Goal: Task Accomplishment & Management: Use online tool/utility

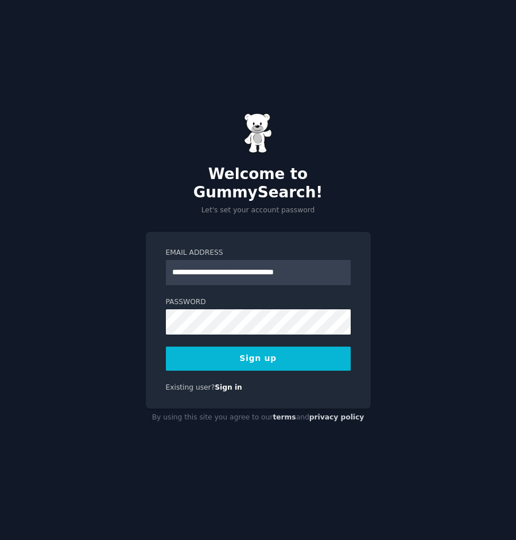
type input "**********"
click at [283, 347] on button "Sign up" at bounding box center [258, 359] width 185 height 24
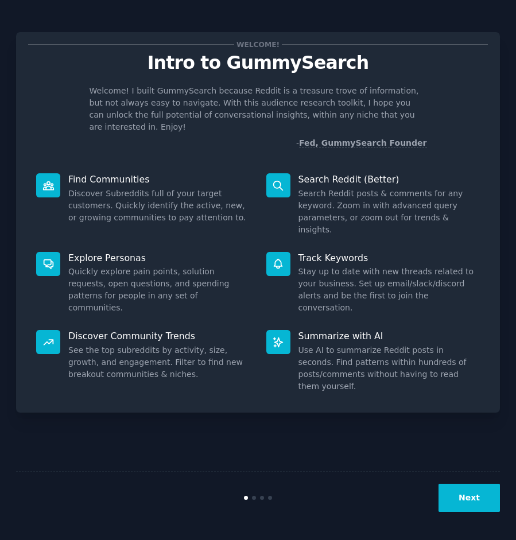
click at [476, 502] on button "Next" at bounding box center [469, 498] width 61 height 28
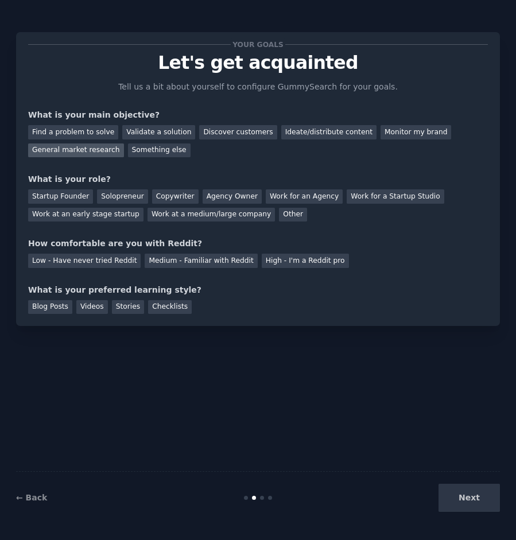
click at [84, 145] on div "General market research" at bounding box center [76, 151] width 96 height 14
click at [91, 128] on div "Find a problem to solve" at bounding box center [73, 132] width 90 height 14
click at [91, 148] on div "General market research" at bounding box center [76, 151] width 96 height 14
click at [121, 196] on div "Solopreneur" at bounding box center [122, 197] width 51 height 14
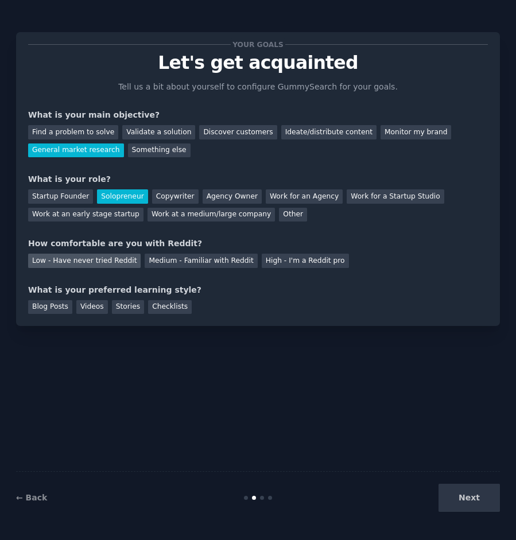
click at [78, 262] on div "Low - Have never tried Reddit" at bounding box center [84, 261] width 113 height 14
click at [42, 306] on div "Blog Posts" at bounding box center [50, 307] width 44 height 14
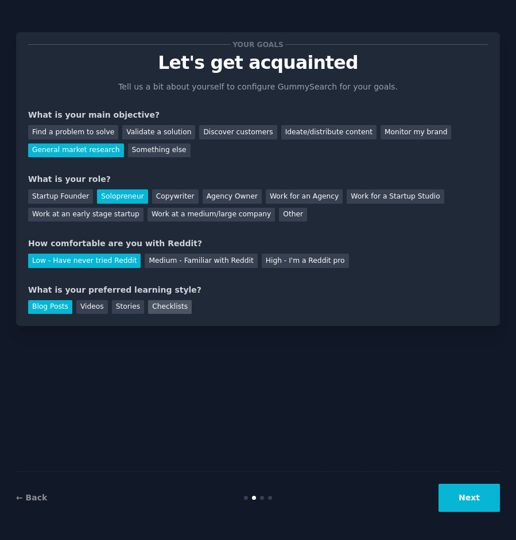
click at [165, 303] on div "Checklists" at bounding box center [170, 307] width 44 height 14
click at [53, 307] on div "Blog Posts" at bounding box center [50, 307] width 44 height 14
click at [482, 500] on button "Next" at bounding box center [469, 498] width 61 height 28
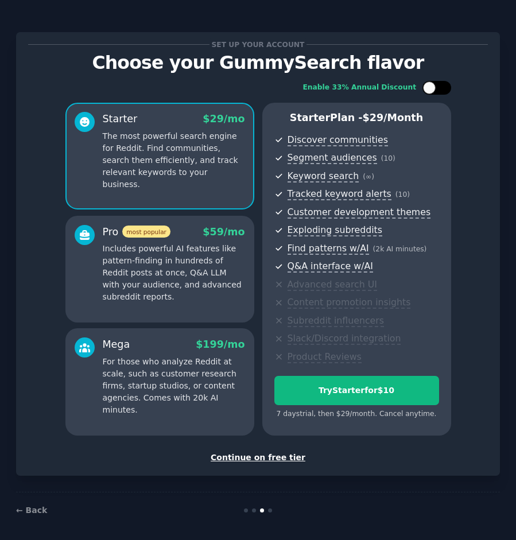
click at [436, 87] on div at bounding box center [437, 88] width 29 height 14
click at [424, 87] on div at bounding box center [437, 88] width 29 height 14
checkbox input "false"
click at [270, 452] on div "Continue on free tier" at bounding box center [258, 458] width 460 height 12
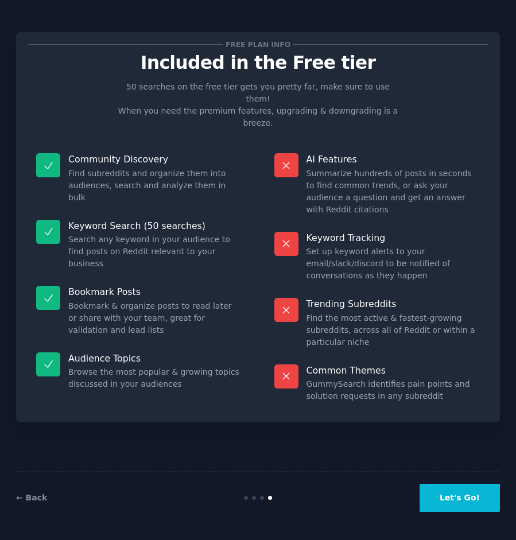
click at [470, 497] on button "Let's Go!" at bounding box center [460, 498] width 80 height 28
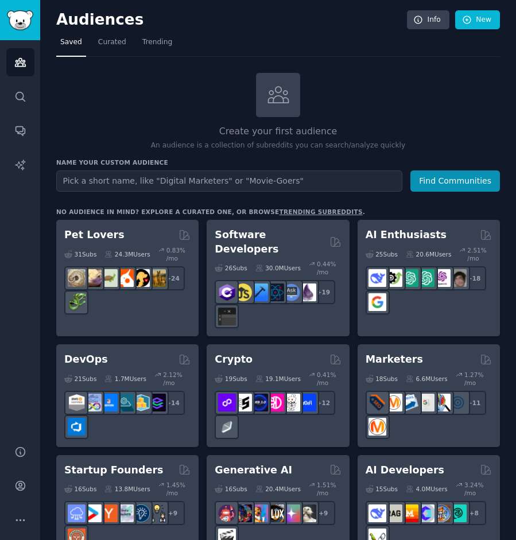
click at [254, 181] on input "text" at bounding box center [229, 181] width 346 height 21
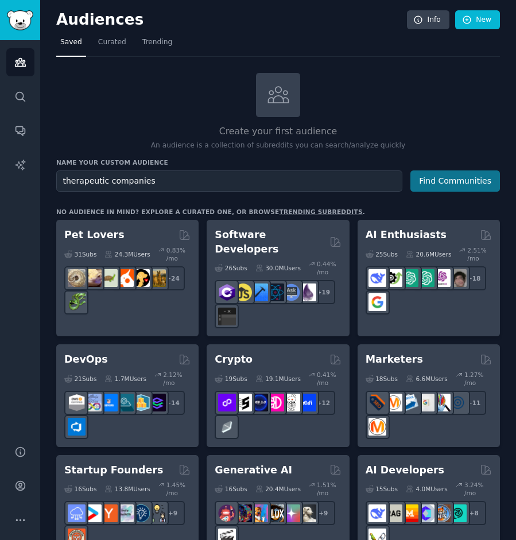
type input "therapeutic companies"
click at [445, 179] on button "Find Communities" at bounding box center [456, 181] width 90 height 21
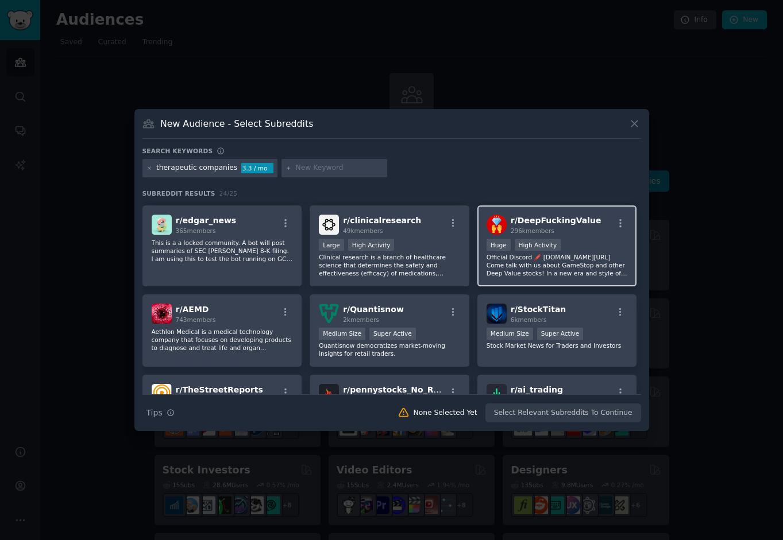
scroll to position [442, 0]
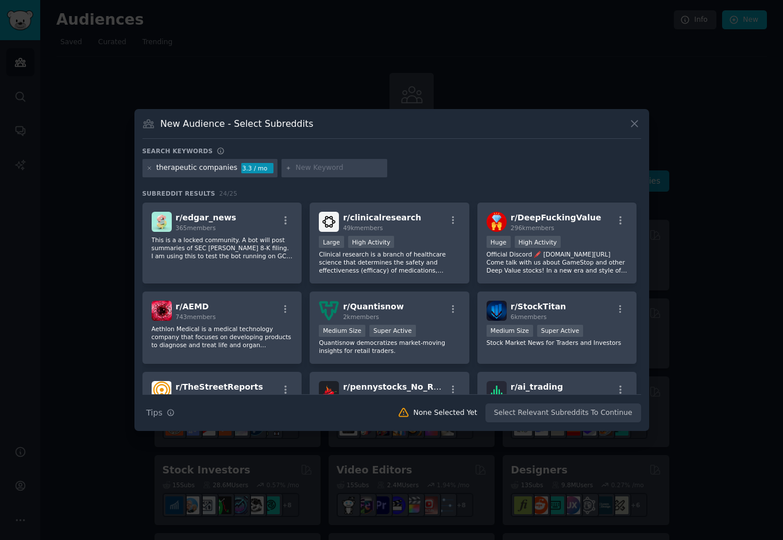
click at [176, 169] on div "therapeutic companies" at bounding box center [196, 168] width 81 height 10
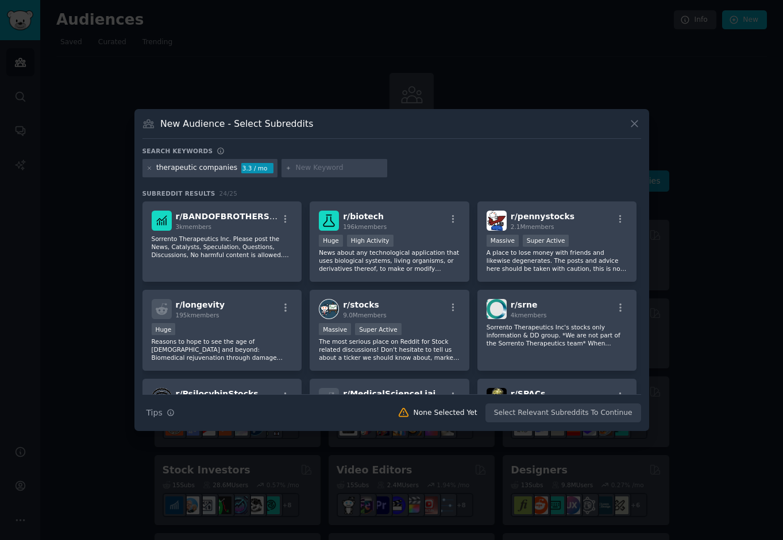
scroll to position [0, 0]
click at [145, 167] on div "therapeutic companies 3.3 / mo" at bounding box center [210, 168] width 136 height 18
click at [148, 169] on icon at bounding box center [149, 168] width 6 height 6
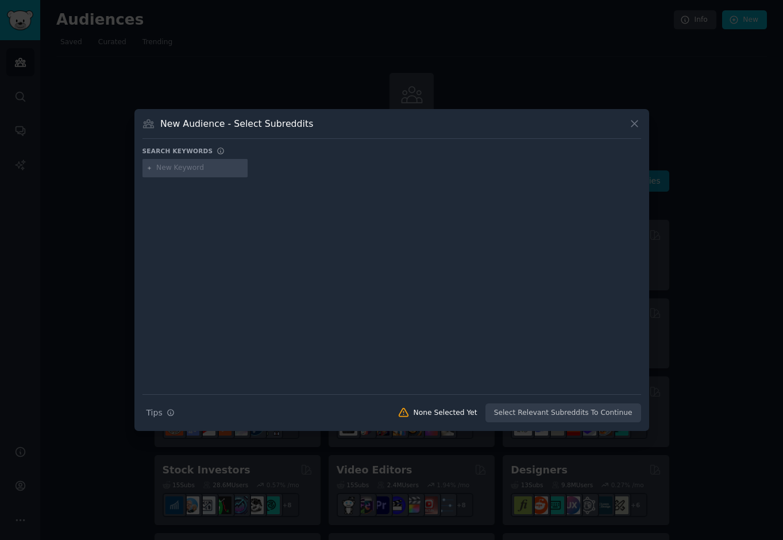
click at [171, 173] on input "text" at bounding box center [199, 168] width 87 height 10
type input "biotech companies"
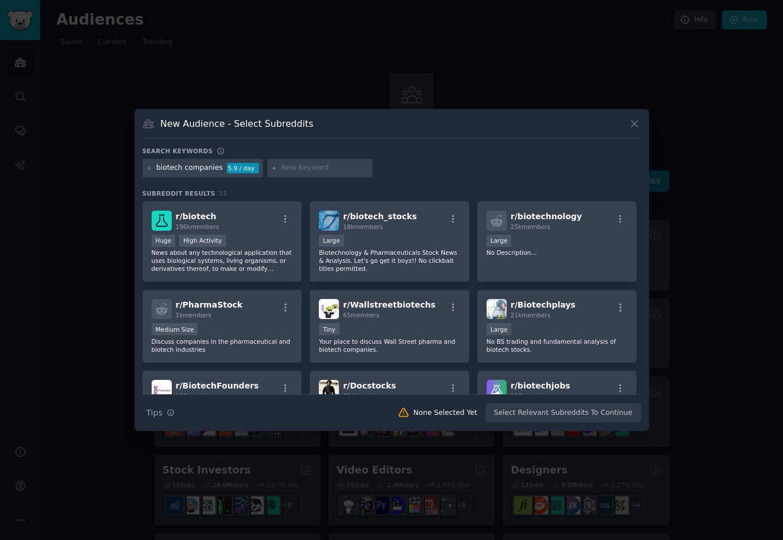
click at [202, 167] on div "biotech companies" at bounding box center [189, 168] width 67 height 10
click at [146, 165] on div "biotech companies 5.9 / day" at bounding box center [202, 168] width 121 height 18
click at [147, 168] on icon at bounding box center [149, 168] width 6 height 6
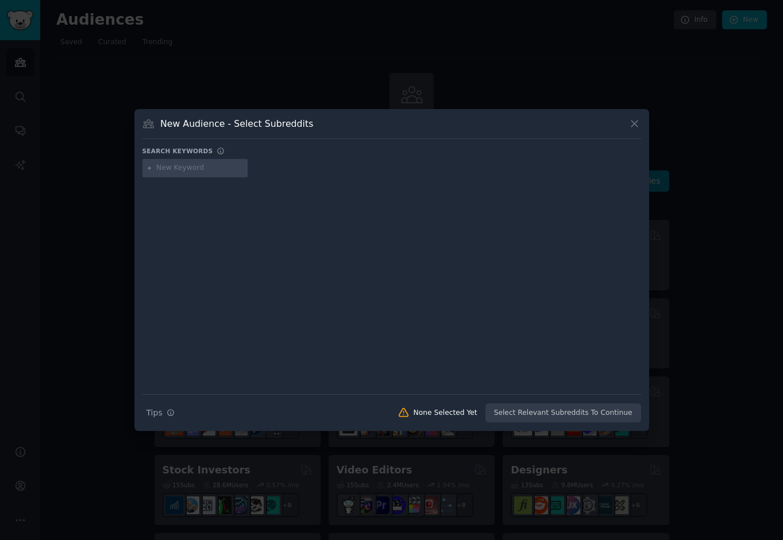
click at [180, 171] on input "text" at bounding box center [199, 168] width 87 height 10
type input "biotech"
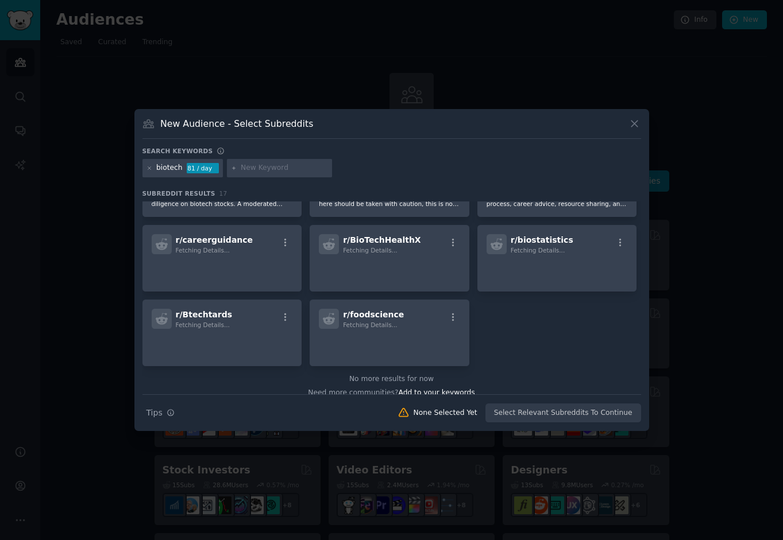
scroll to position [328, 0]
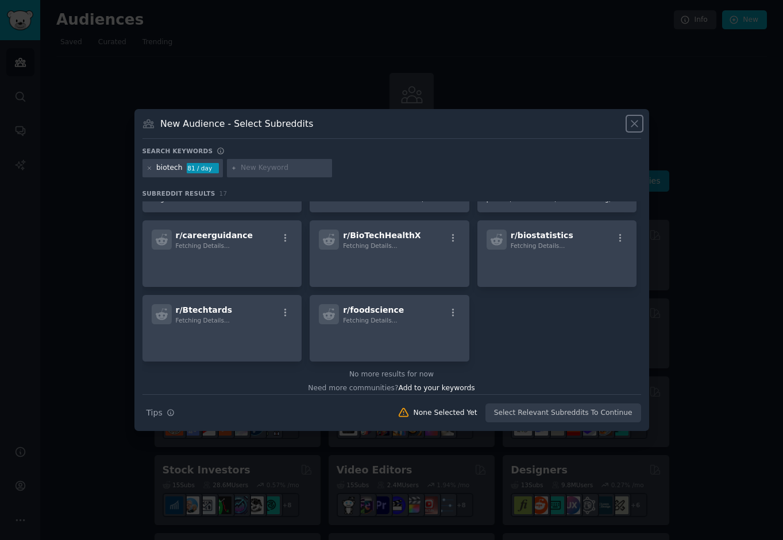
click at [516, 122] on icon at bounding box center [634, 124] width 12 height 12
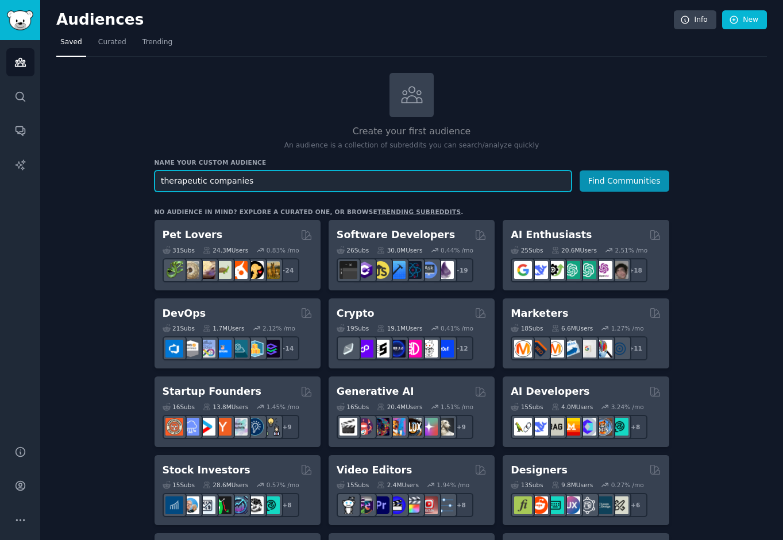
click at [183, 183] on input "therapeutic companies" at bounding box center [362, 181] width 417 height 21
drag, startPoint x: 252, startPoint y: 186, endPoint x: 137, endPoint y: 184, distance: 114.9
type input "therapeutics"
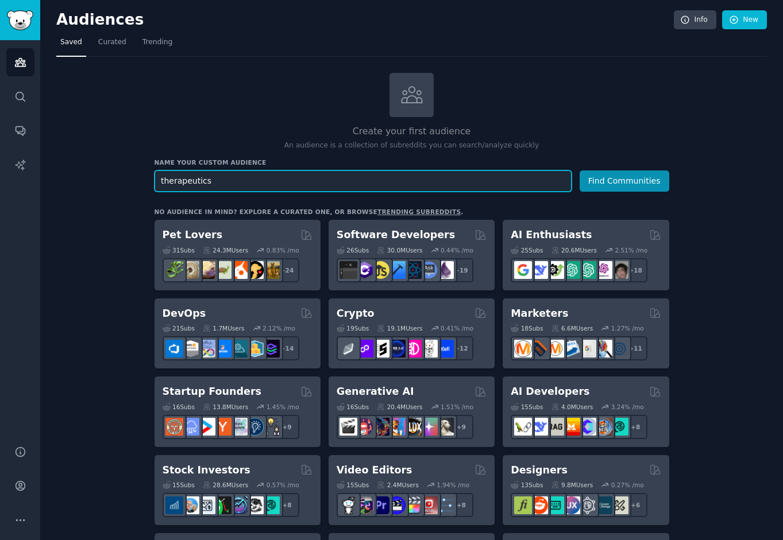
click at [516, 180] on button "Find Communities" at bounding box center [624, 181] width 90 height 21
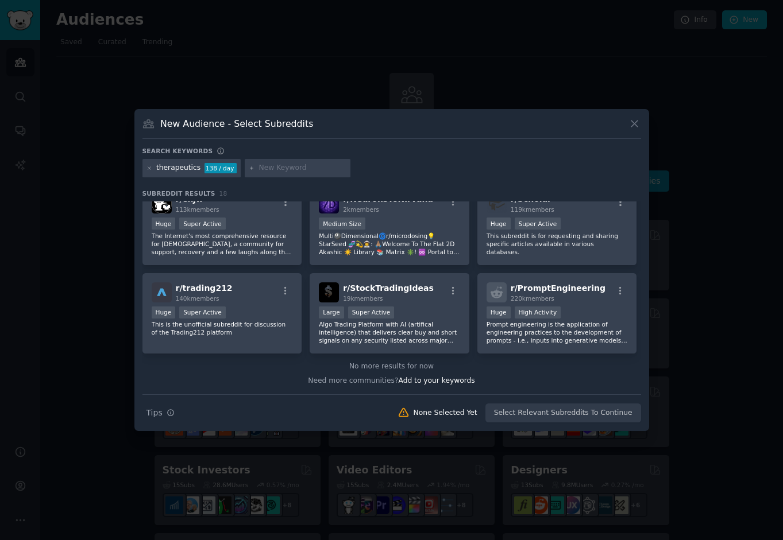
scroll to position [349, 0]
